Goal: Information Seeking & Learning: Learn about a topic

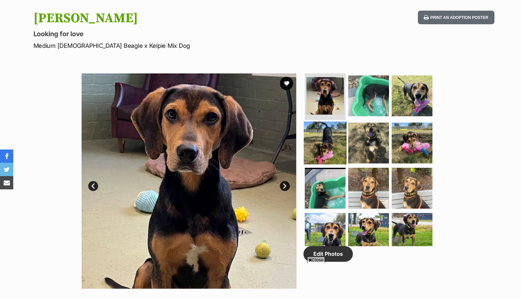
click at [323, 148] on img at bounding box center [325, 142] width 43 height 43
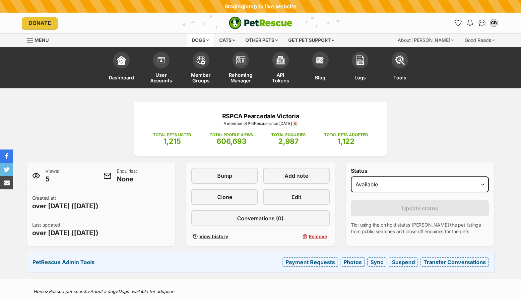
click at [196, 41] on div "Dogs" at bounding box center [200, 40] width 27 height 13
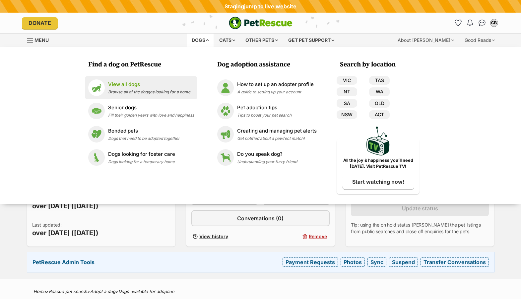
click at [122, 85] on p "View all dogs" at bounding box center [149, 85] width 82 height 8
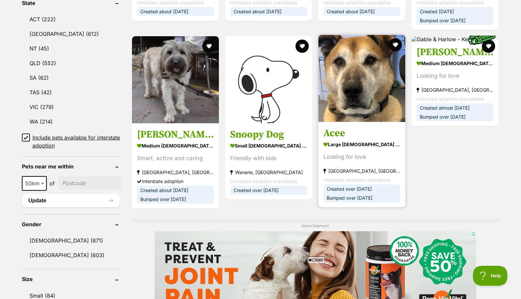
scroll to position [399, 0]
